Goal: Use online tool/utility: Utilize a website feature to perform a specific function

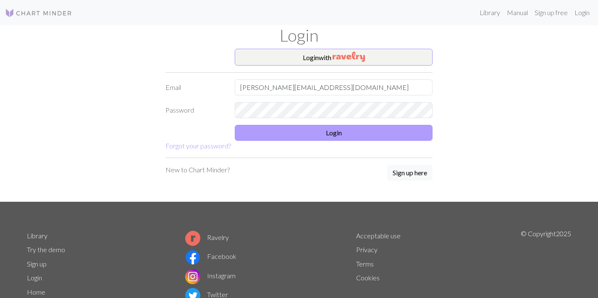
click at [294, 126] on button "Login" at bounding box center [334, 133] width 198 height 16
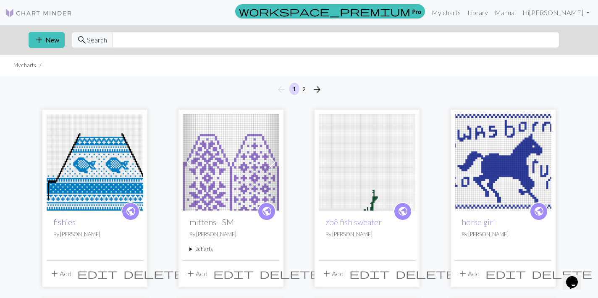
click at [64, 225] on link "fishies" at bounding box center [64, 222] width 22 height 10
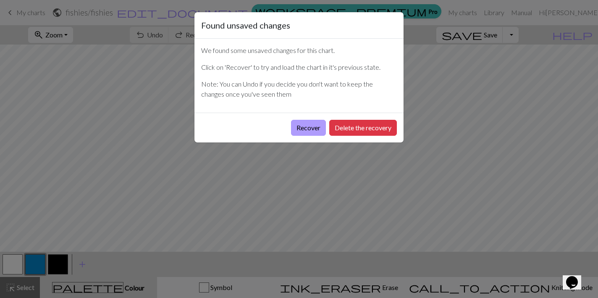
click at [306, 128] on button "Recover" at bounding box center [308, 128] width 35 height 16
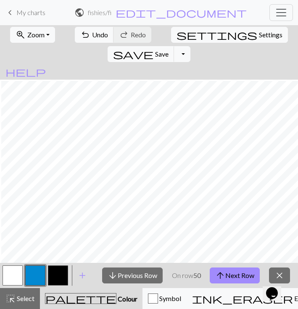
scroll to position [175, 612]
click at [242, 280] on button "arrow_upward Next Row" at bounding box center [235, 276] width 50 height 16
click at [233, 277] on button "arrow_upward Next Row" at bounding box center [235, 276] width 50 height 16
click at [238, 272] on button "arrow_upward Next Row" at bounding box center [235, 276] width 50 height 16
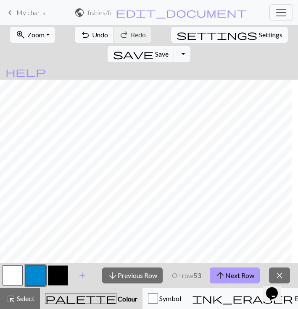
scroll to position [138, 314]
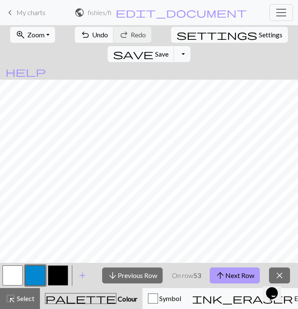
click at [250, 275] on button "arrow_upward Next Row" at bounding box center [235, 276] width 50 height 16
click at [228, 276] on button "arrow_upward Next Row" at bounding box center [235, 276] width 50 height 16
click at [232, 270] on button "arrow_upward Next Row" at bounding box center [235, 276] width 50 height 16
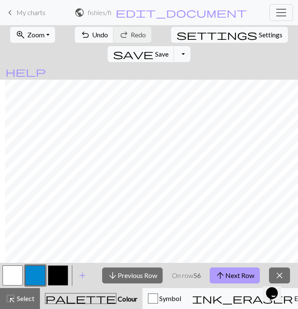
scroll to position [105, 613]
click at [224, 277] on span "arrow_upward" at bounding box center [220, 276] width 10 height 12
click at [223, 270] on button "arrow_upward Next Row" at bounding box center [235, 276] width 50 height 16
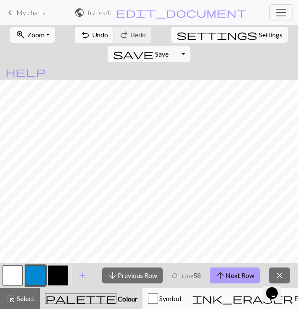
click at [230, 272] on button "arrow_upward Next Row" at bounding box center [235, 276] width 50 height 16
click at [227, 278] on button "arrow_upward Next Row" at bounding box center [235, 276] width 50 height 16
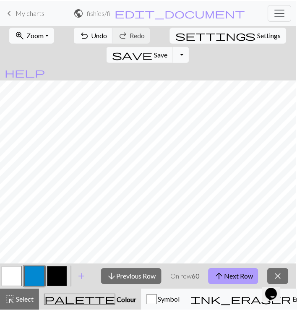
scroll to position [0, 0]
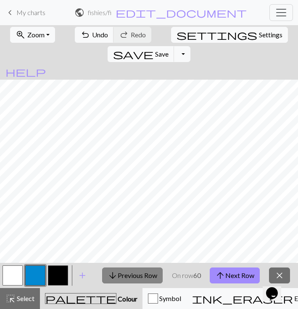
click at [131, 274] on button "arrow_downward Previous Row" at bounding box center [132, 276] width 60 height 16
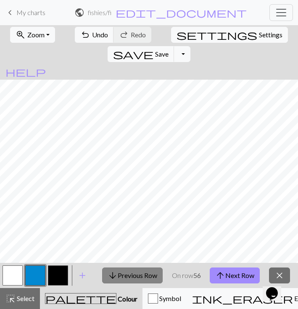
click at [131, 274] on button "arrow_downward Previous Row" at bounding box center [132, 276] width 60 height 16
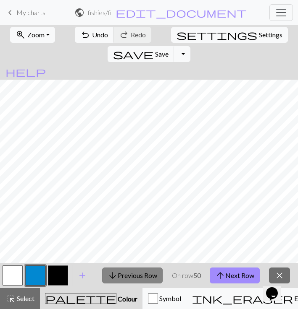
click at [131, 274] on button "arrow_downward Previous Row" at bounding box center [132, 276] width 60 height 16
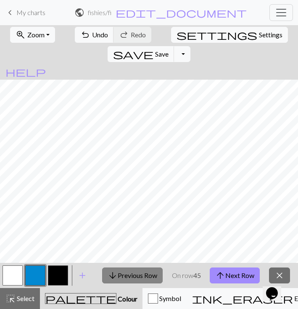
click at [131, 274] on button "arrow_downward Previous Row" at bounding box center [132, 276] width 60 height 16
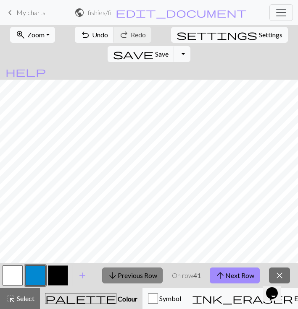
click at [131, 274] on button "arrow_downward Previous Row" at bounding box center [132, 276] width 60 height 16
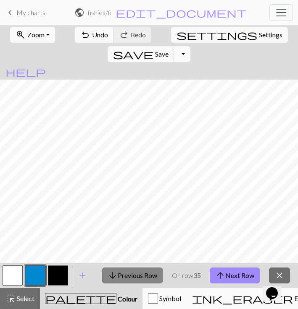
click at [131, 274] on button "arrow_downward Previous Row" at bounding box center [132, 276] width 60 height 16
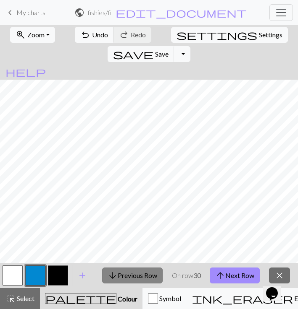
click at [131, 274] on button "arrow_downward Previous Row" at bounding box center [132, 276] width 60 height 16
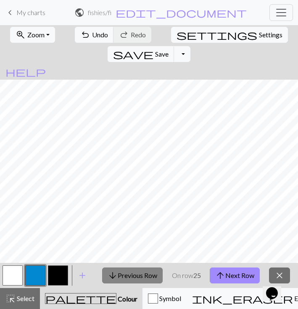
click at [131, 274] on button "arrow_downward Previous Row" at bounding box center [132, 276] width 60 height 16
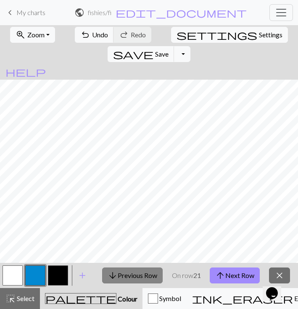
click at [131, 274] on button "arrow_downward Previous Row" at bounding box center [132, 276] width 60 height 16
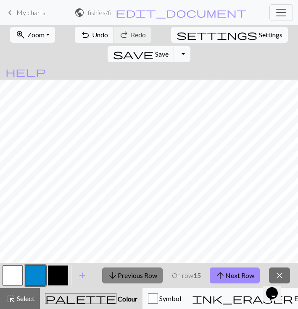
click at [131, 274] on button "arrow_downward Previous Row" at bounding box center [132, 276] width 60 height 16
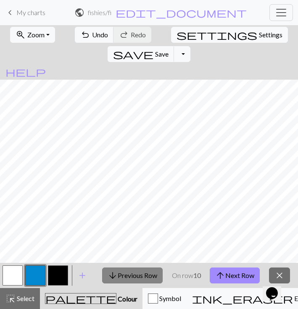
click at [131, 274] on button "arrow_downward Previous Row" at bounding box center [132, 276] width 60 height 16
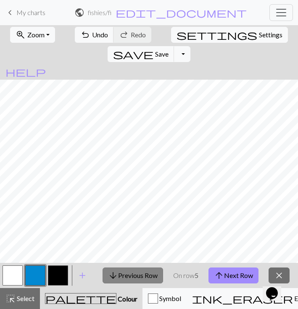
click at [131, 274] on button "arrow_downward Previous Row" at bounding box center [132, 276] width 60 height 16
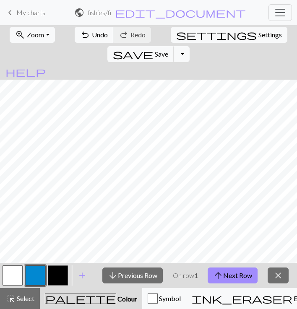
click at [60, 272] on button "button" at bounding box center [58, 276] width 20 height 20
click at [68, 291] on button "palette Colour Colour" at bounding box center [91, 298] width 102 height 21
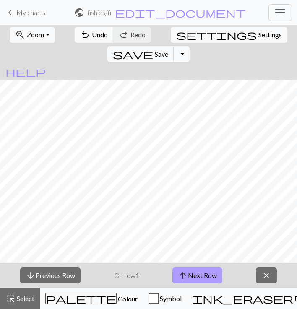
click at [199, 276] on button "arrow_upward Next Row" at bounding box center [198, 276] width 50 height 16
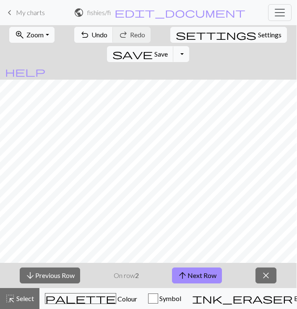
scroll to position [0, 0]
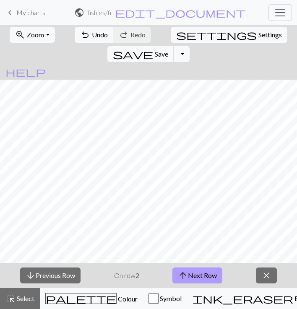
click at [202, 277] on button "arrow_upward Next Row" at bounding box center [198, 276] width 50 height 16
click at [203, 272] on button "arrow_upward Next Row" at bounding box center [198, 276] width 50 height 16
click at [214, 279] on button "arrow_upward Next Row" at bounding box center [198, 276] width 50 height 16
click at [207, 272] on button "arrow_upward Next Row" at bounding box center [198, 276] width 50 height 16
click at [199, 275] on button "arrow_upward Next Row" at bounding box center [198, 276] width 50 height 16
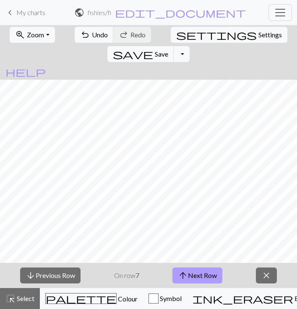
click at [202, 272] on button "arrow_upward Next Row" at bounding box center [198, 276] width 50 height 16
click at [201, 274] on button "arrow_upward Next Row" at bounding box center [198, 276] width 50 height 16
click at [200, 276] on button "arrow_upward Next Row" at bounding box center [198, 276] width 50 height 16
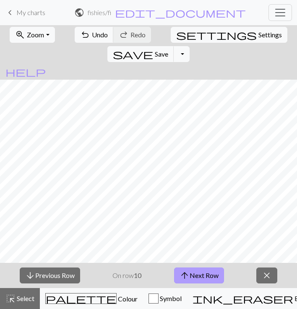
click at [213, 275] on button "arrow_upward Next Row" at bounding box center [199, 276] width 50 height 16
click at [190, 282] on button "arrow_upward Next Row" at bounding box center [199, 276] width 50 height 16
click at [215, 278] on button "arrow_upward Next Row" at bounding box center [199, 276] width 50 height 16
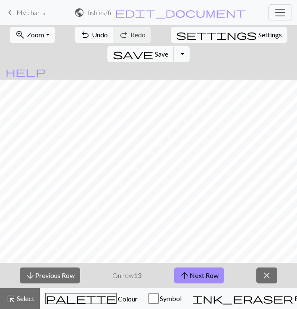
scroll to position [465, 821]
click at [197, 275] on button "arrow_upward Next Row" at bounding box center [199, 276] width 50 height 16
click at [199, 277] on button "arrow_upward Next Row" at bounding box center [199, 276] width 50 height 16
click at [192, 273] on button "arrow_upward Next Row" at bounding box center [199, 276] width 50 height 16
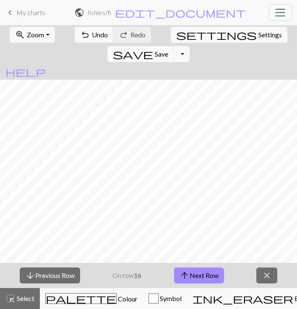
scroll to position [451, 85]
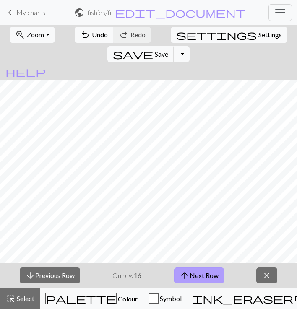
click at [192, 272] on button "arrow_upward Next Row" at bounding box center [199, 276] width 50 height 16
click at [194, 273] on button "arrow_upward Next Row" at bounding box center [199, 276] width 50 height 16
